Goal: Find specific page/section: Find specific page/section

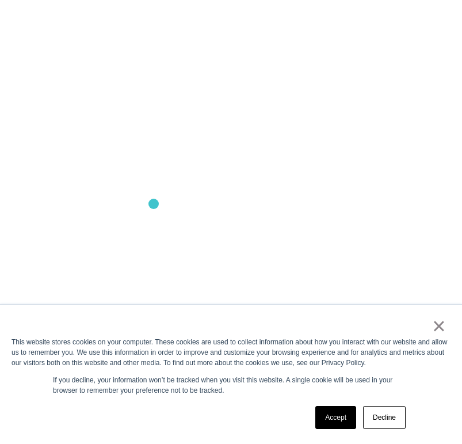
scroll to position [963, 0]
click at [337, 422] on link "Accept" at bounding box center [335, 417] width 41 height 23
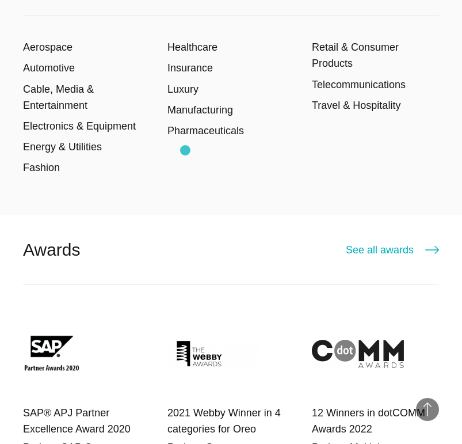
scroll to position [1823, 0]
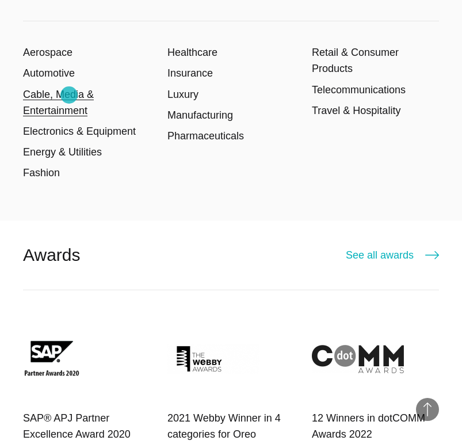
click at [69, 95] on link "Cable, Media & Entertainment" at bounding box center [58, 103] width 71 height 28
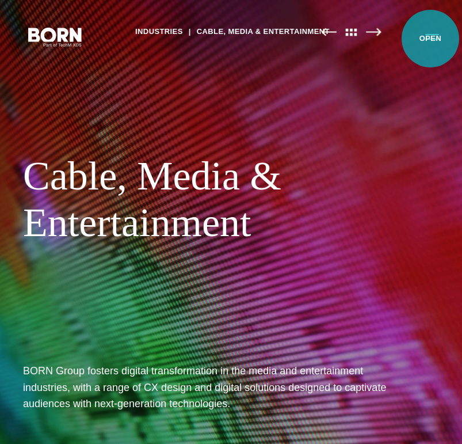
click at [430, 39] on button "Primary Menu" at bounding box center [432, 36] width 28 height 24
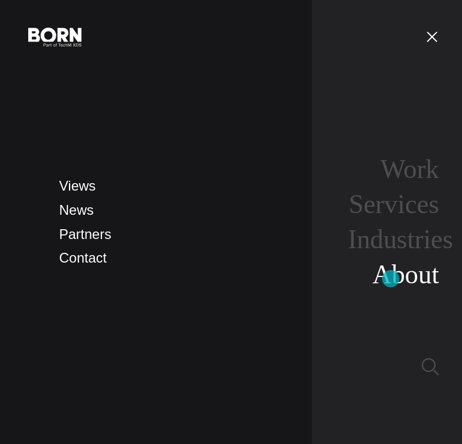
click at [391, 278] on link "About" at bounding box center [405, 273] width 67 height 29
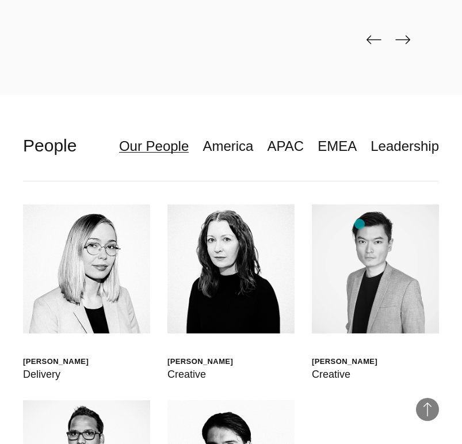
scroll to position [2541, 0]
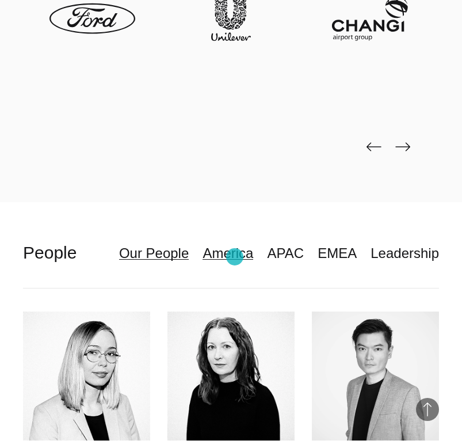
click at [235, 257] on link "America" at bounding box center [228, 253] width 51 height 22
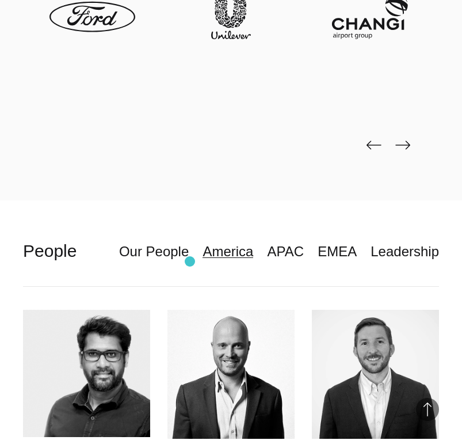
scroll to position [2542, 0]
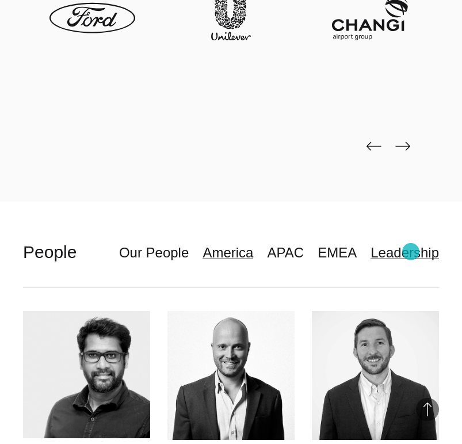
click at [411, 252] on link "Leadership" at bounding box center [405, 253] width 68 height 22
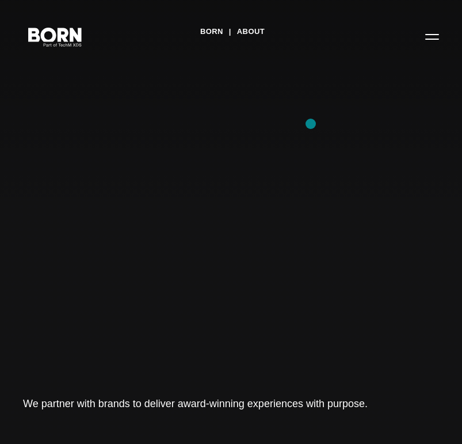
scroll to position [0, 0]
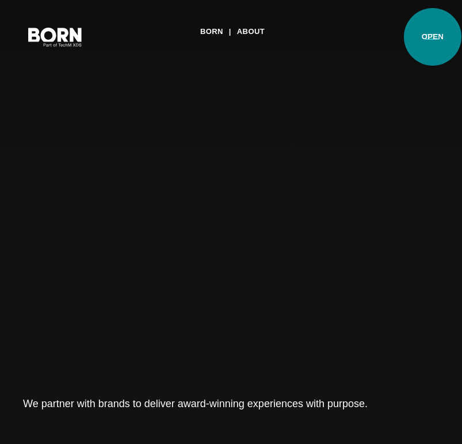
click at [433, 37] on button "Primary Menu" at bounding box center [432, 36] width 28 height 24
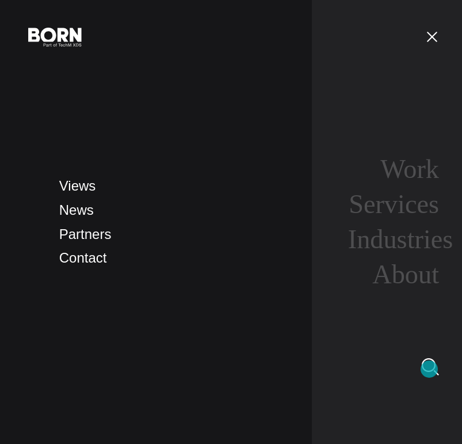
click at [429, 369] on img at bounding box center [430, 366] width 17 height 17
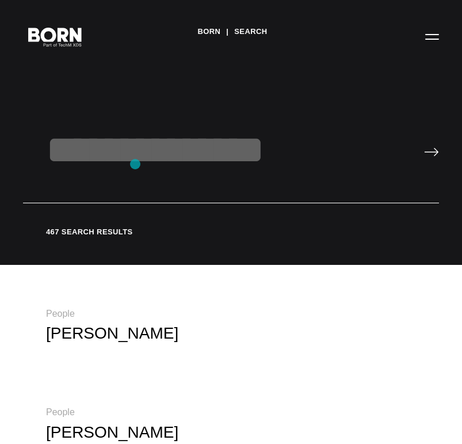
click at [135, 164] on input "text" at bounding box center [231, 165] width 416 height 77
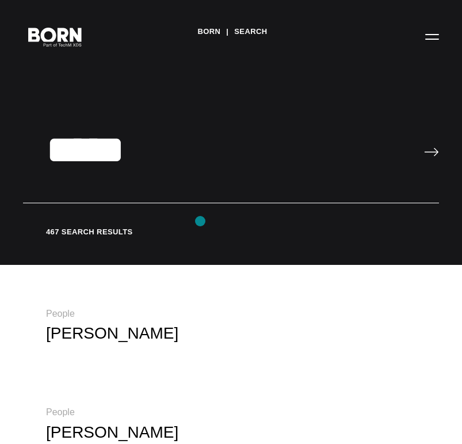
type input "*****"
click at [431, 152] on input "image" at bounding box center [431, 151] width 15 height 9
